Goal: Task Accomplishment & Management: Manage account settings

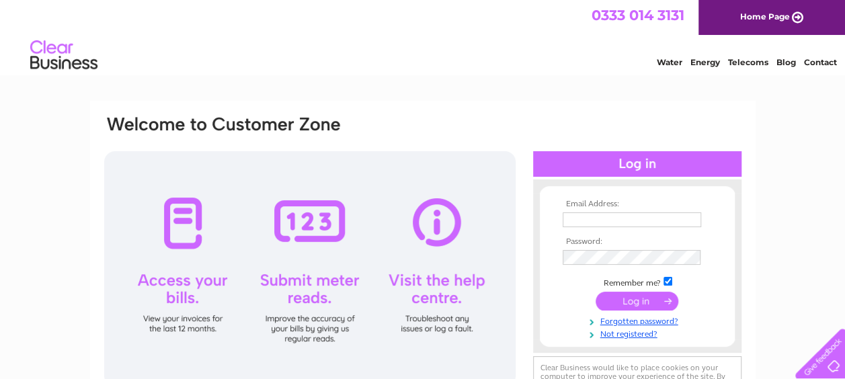
type input "[EMAIL_ADDRESS][DOMAIN_NAME]"
click at [625, 305] on input "submit" at bounding box center [637, 301] width 83 height 19
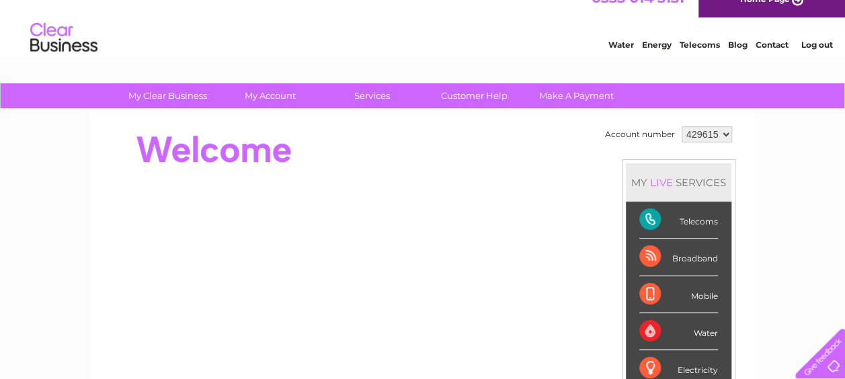
scroll to position [13, 0]
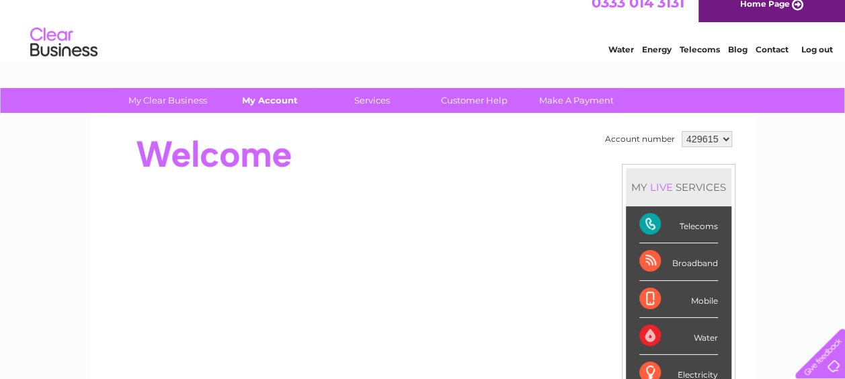
click at [271, 98] on link "My Account" at bounding box center [270, 100] width 111 height 25
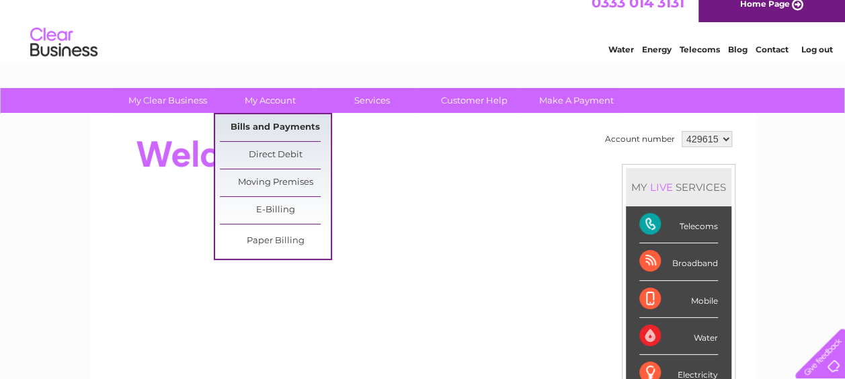
click at [284, 122] on link "Bills and Payments" at bounding box center [275, 127] width 111 height 27
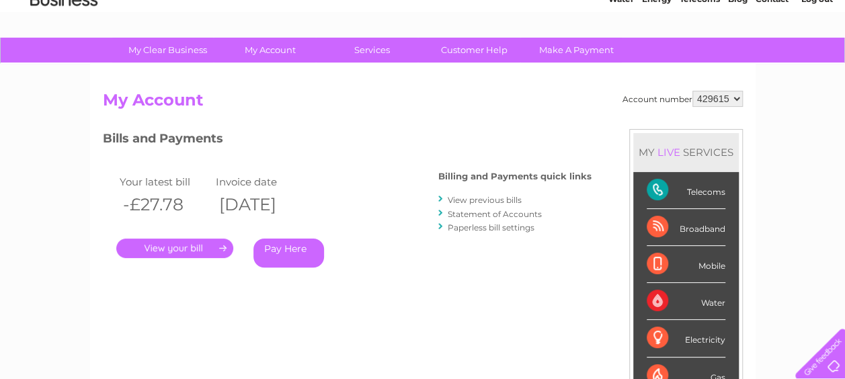
scroll to position [62, 0]
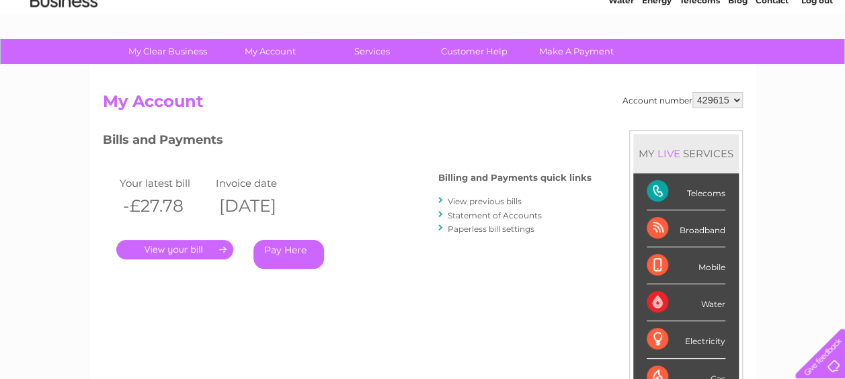
click at [717, 102] on select "429615 441655" at bounding box center [718, 100] width 50 height 16
select select "441655"
click at [693, 92] on select "429615 441655" at bounding box center [718, 100] width 50 height 16
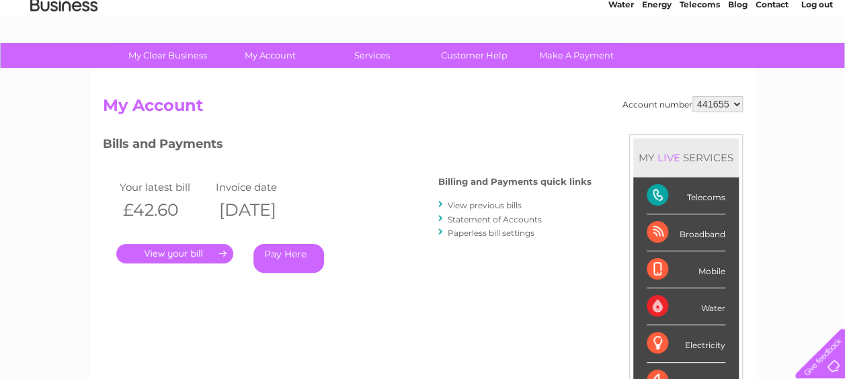
scroll to position [69, 0]
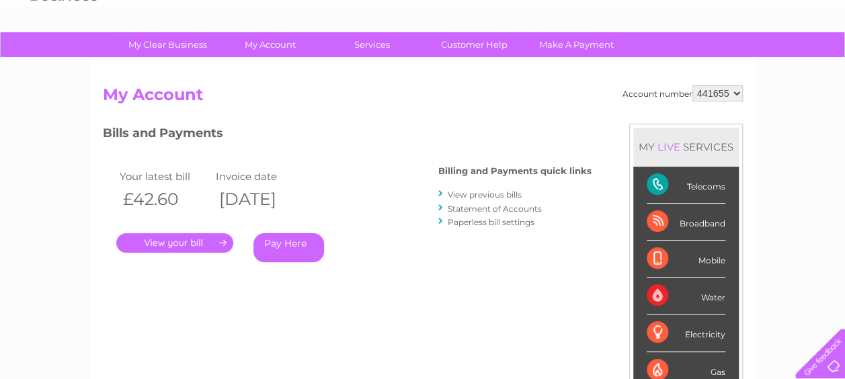
click at [217, 241] on link "." at bounding box center [174, 243] width 117 height 20
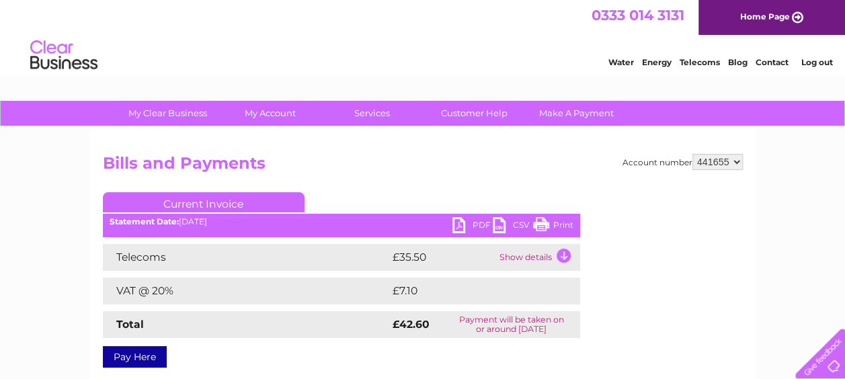
click at [480, 230] on link "PDF" at bounding box center [473, 227] width 40 height 20
